Goal: Information Seeking & Learning: Learn about a topic

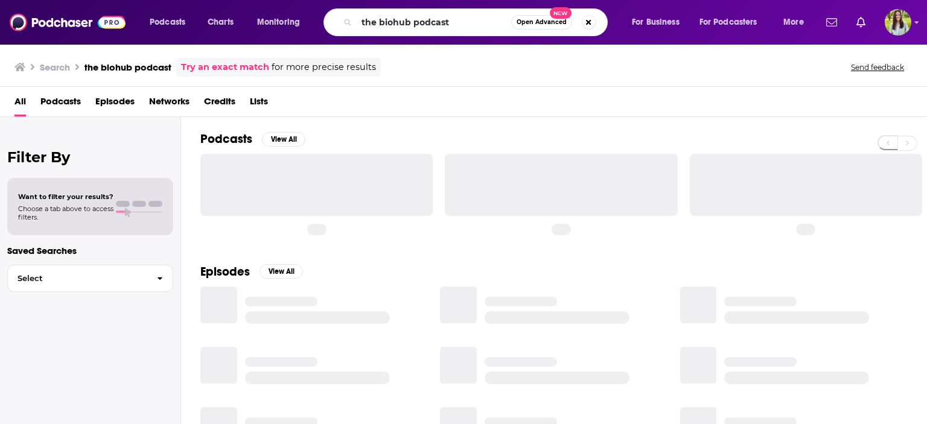
click at [401, 30] on input "the biohub podcast" at bounding box center [434, 22] width 154 height 19
type input "realtalk MS"
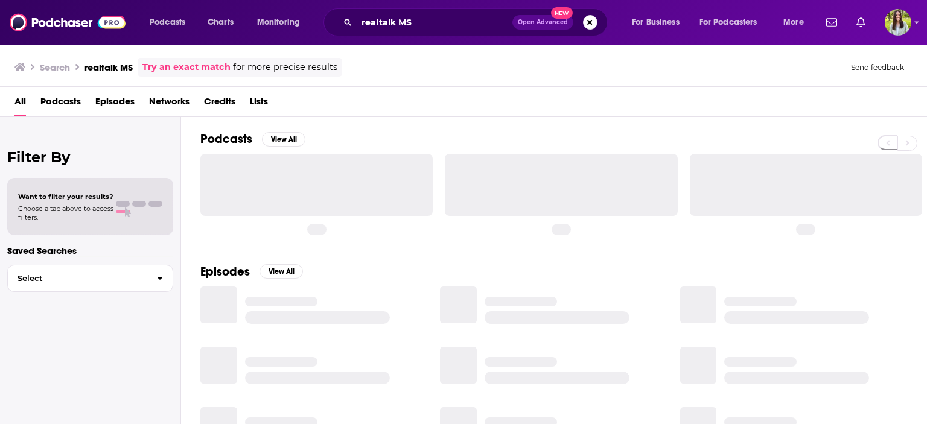
click at [463, 33] on div "realtalk MS Open Advanced New" at bounding box center [465, 22] width 284 height 28
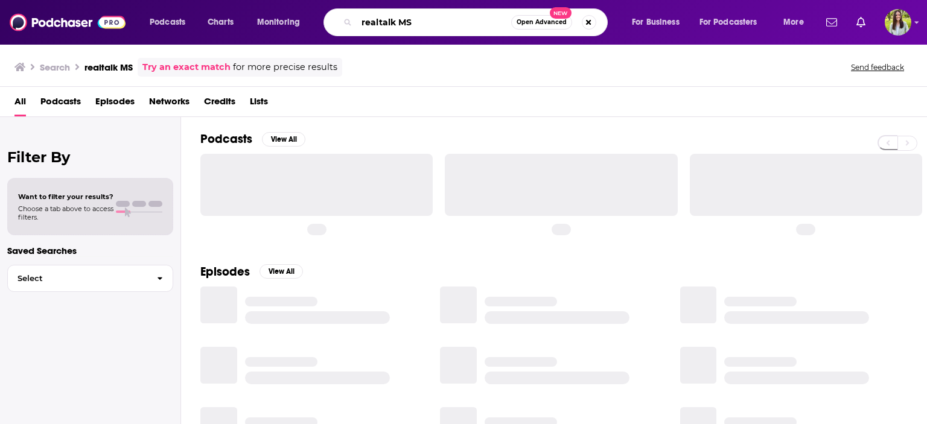
click at [458, 29] on input "realtalk MS" at bounding box center [434, 22] width 154 height 19
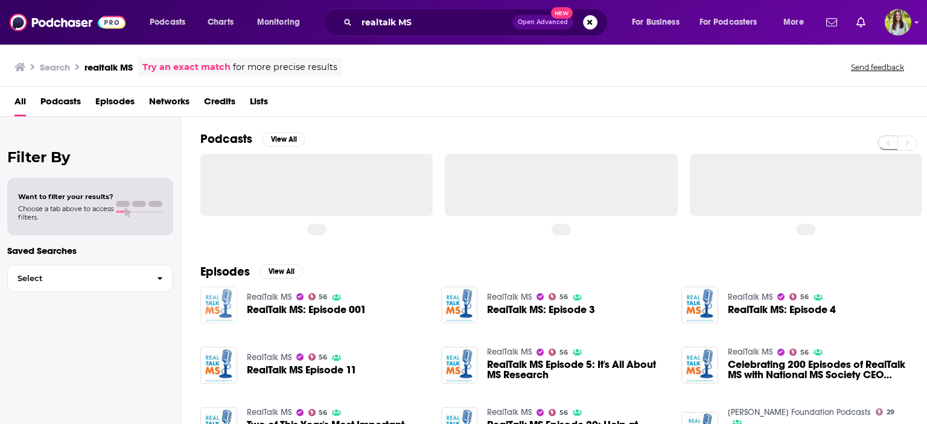
click at [213, 303] on img "RealTalk MS: Episode 001" at bounding box center [218, 305] width 37 height 37
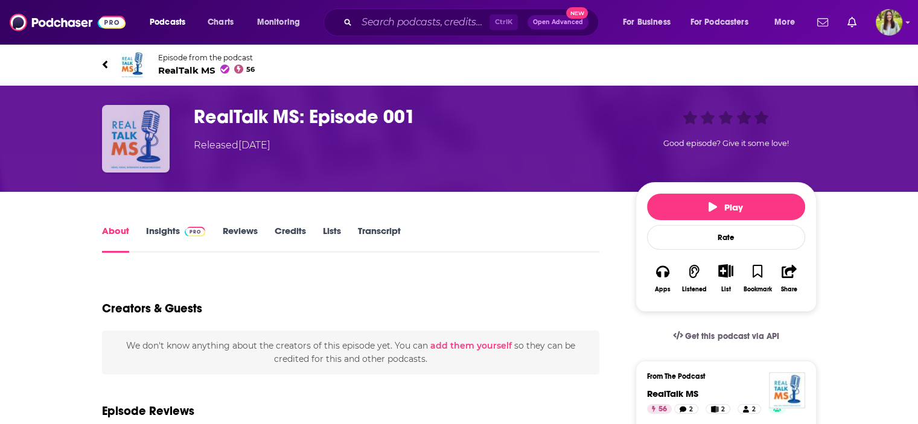
click at [143, 141] on img "RealTalk MS: Episode 001" at bounding box center [136, 139] width 68 height 68
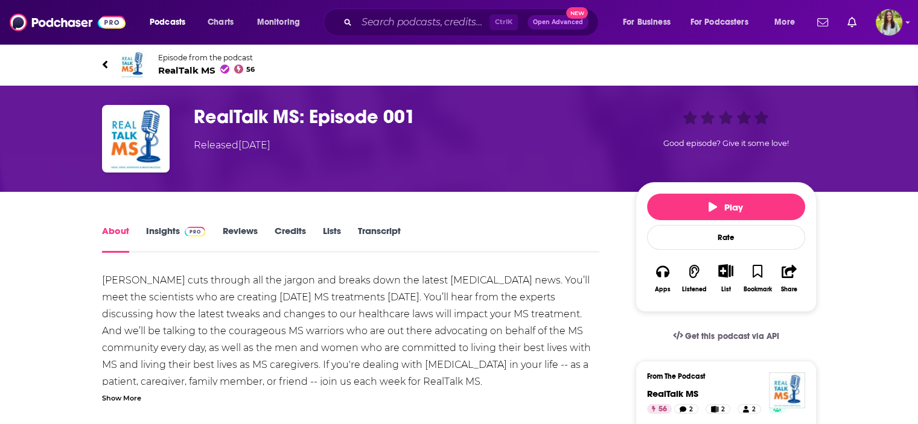
click at [150, 224] on div "About Insights Reviews Credits Lists Transcript" at bounding box center [351, 238] width 498 height 30
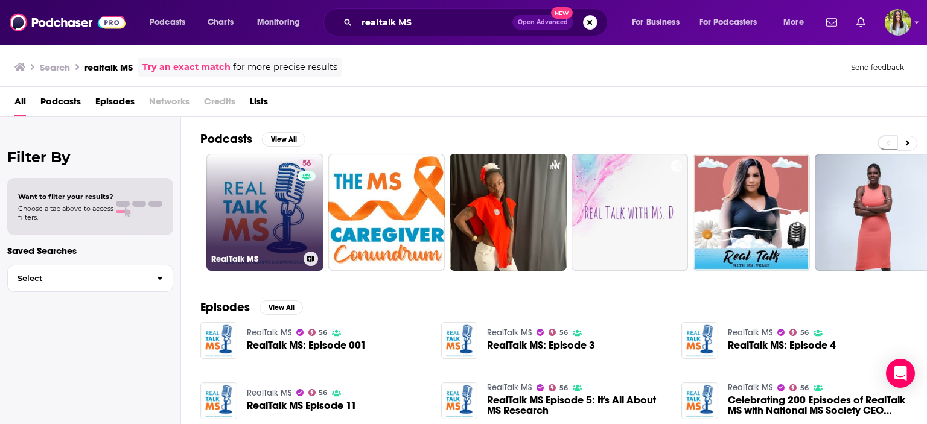
click at [239, 202] on link "56 RealTalk MS" at bounding box center [264, 212] width 117 height 117
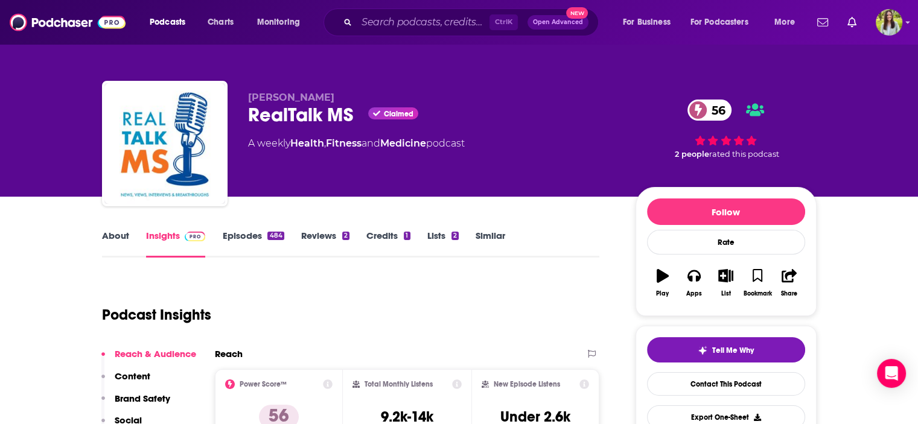
click at [195, 238] on img at bounding box center [195, 237] width 21 height 10
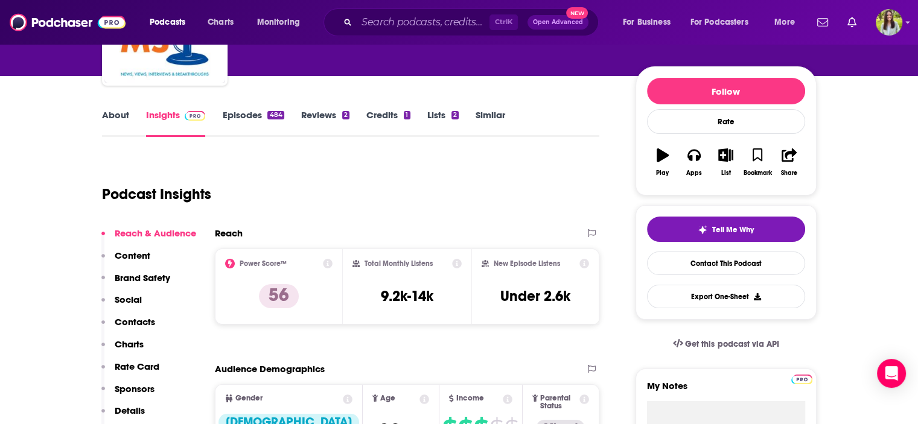
scroll to position [181, 0]
